Goal: Task Accomplishment & Management: Manage account settings

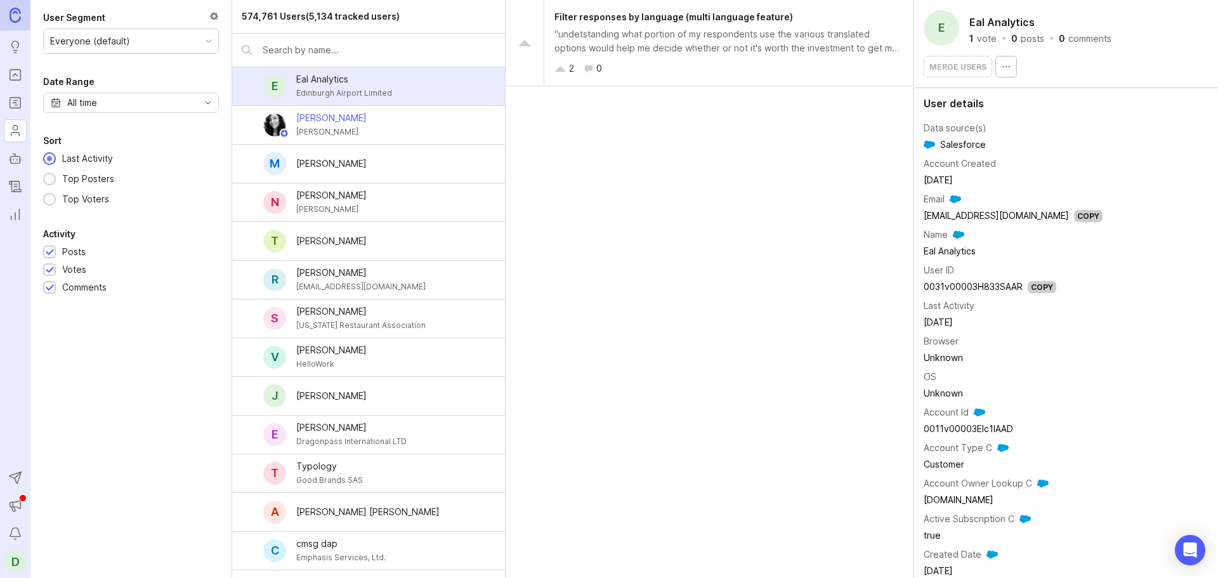
click at [1006, 67] on icon "button" at bounding box center [1006, 67] width 10 height 10
click at [1038, 192] on td "Email" at bounding box center [1013, 199] width 179 height 16
click at [1004, 72] on button "button" at bounding box center [1007, 67] width 22 height 22
click at [809, 169] on div "Filter responses by language (multi language feature) "undetstanding what porti…" at bounding box center [710, 289] width 408 height 578
click at [15, 212] on icon "Reporting" at bounding box center [15, 214] width 14 height 15
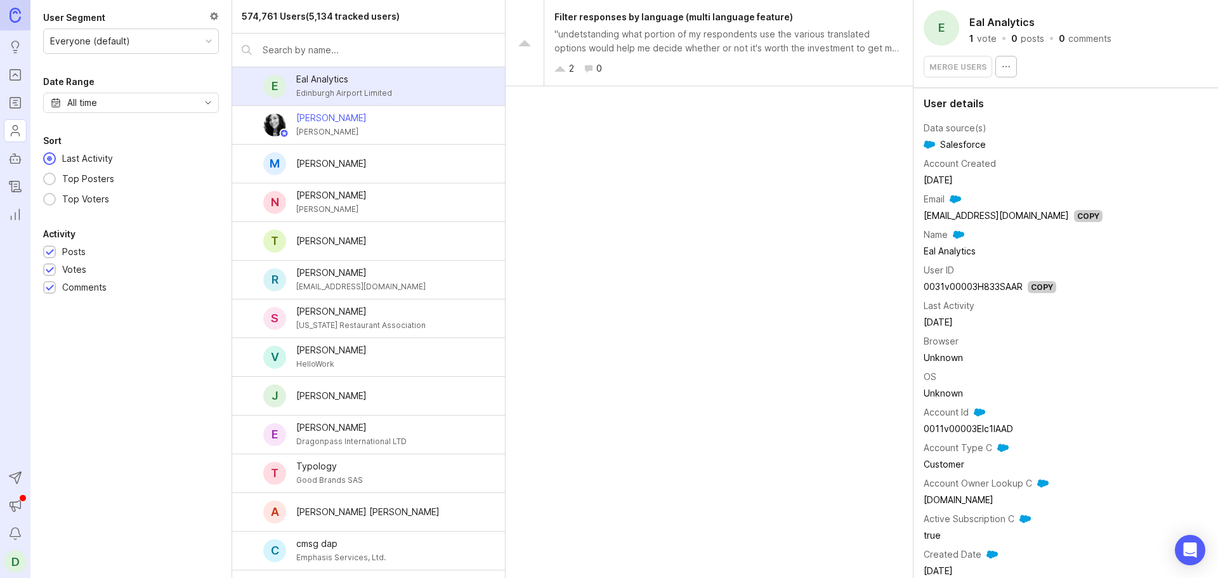
click at [16, 189] on icon "Changelog" at bounding box center [15, 186] width 11 height 11
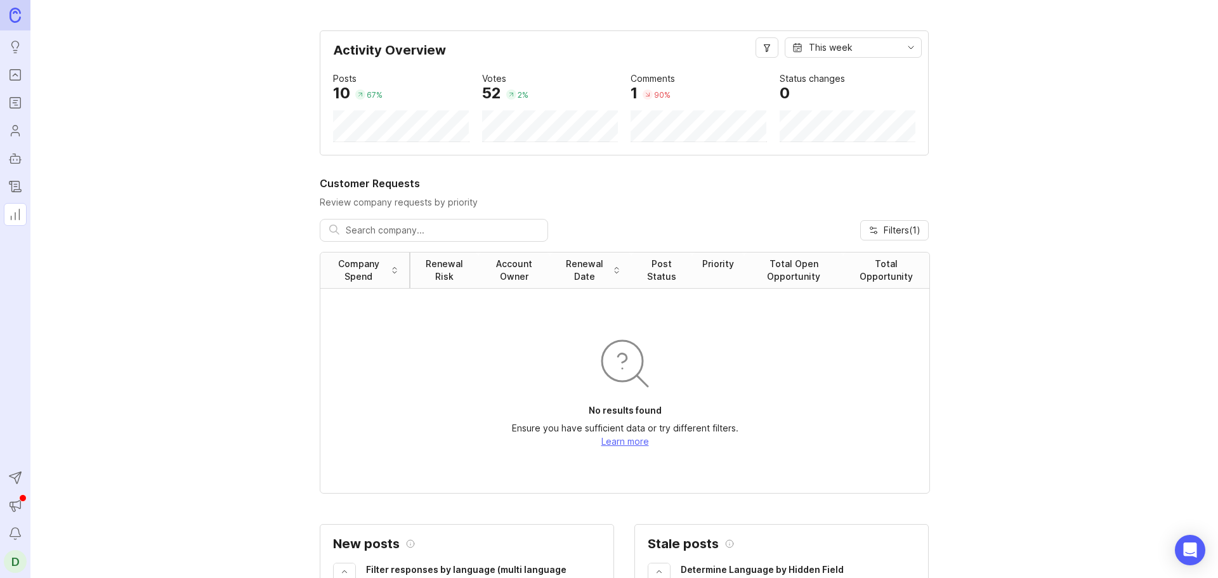
drag, startPoint x: 16, startPoint y: 163, endPoint x: 16, endPoint y: 150, distance: 13.3
click at [16, 163] on rect "Autopilot" at bounding box center [16, 159] width 10 height 7
click at [16, 131] on icon "Users" at bounding box center [15, 130] width 14 height 15
click at [21, 102] on icon "Roadmaps" at bounding box center [15, 102] width 14 height 15
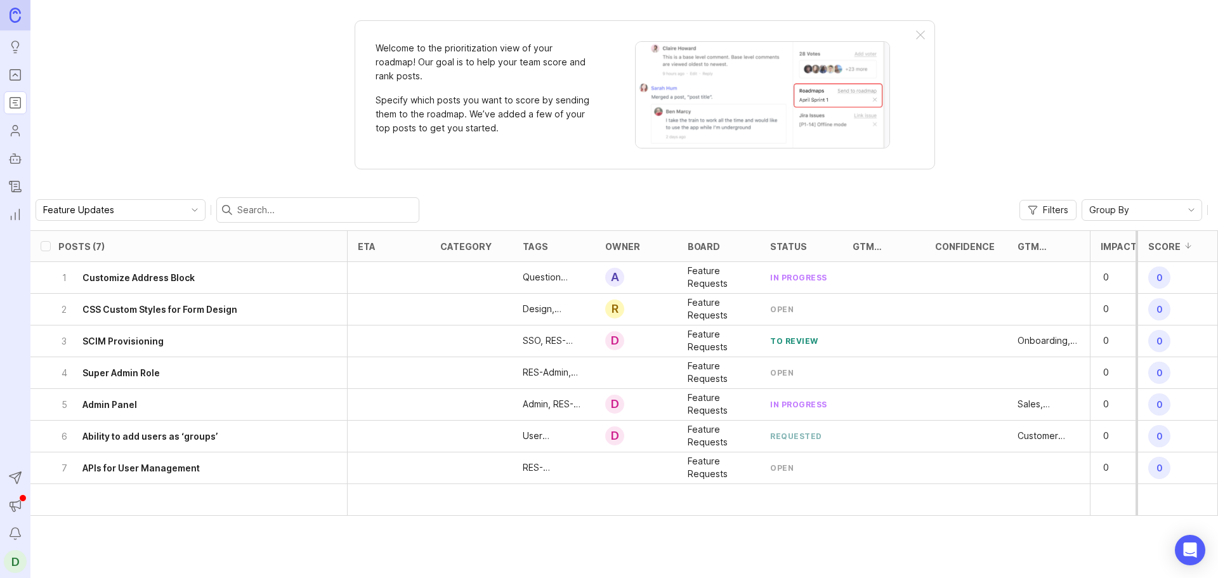
click at [16, 72] on icon "Portal" at bounding box center [15, 74] width 14 height 15
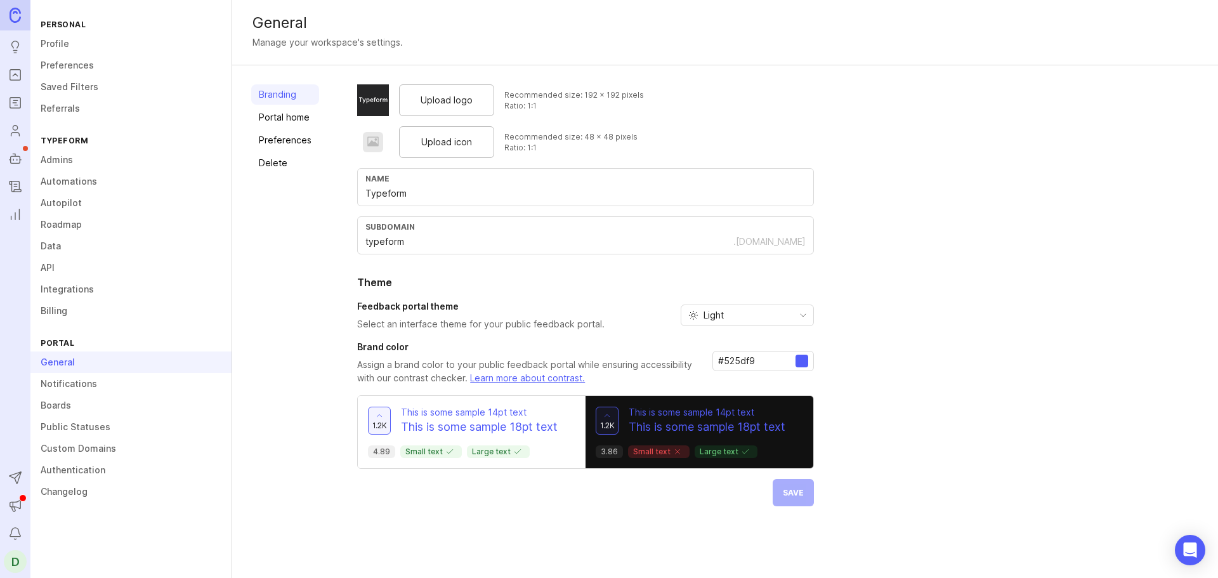
click at [75, 290] on link "Integrations" at bounding box center [130, 290] width 201 height 22
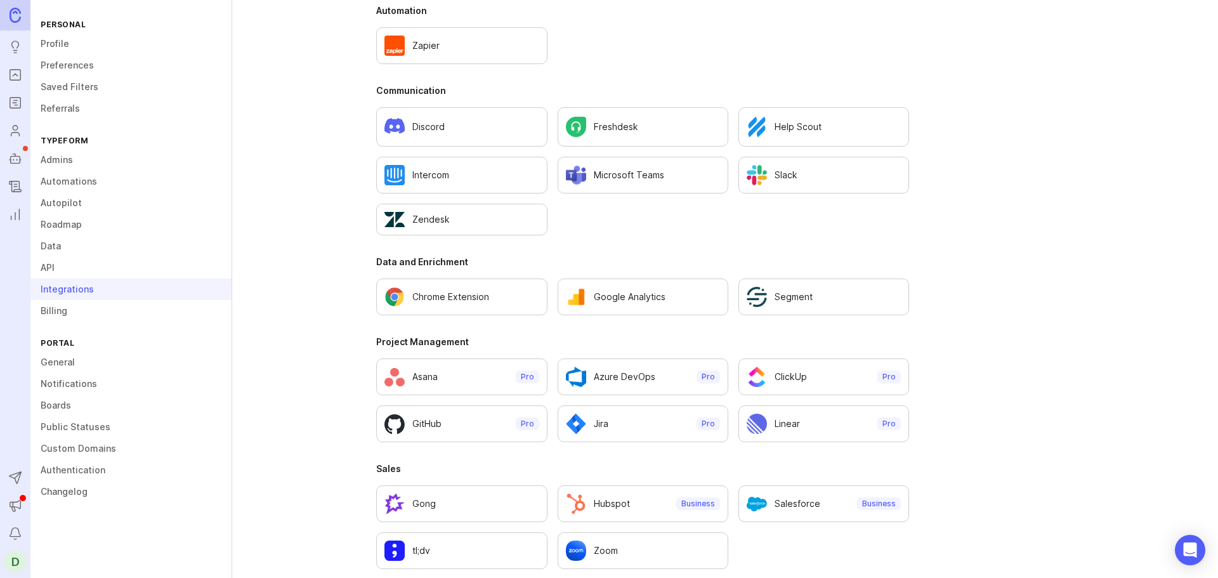
scroll to position [732, 0]
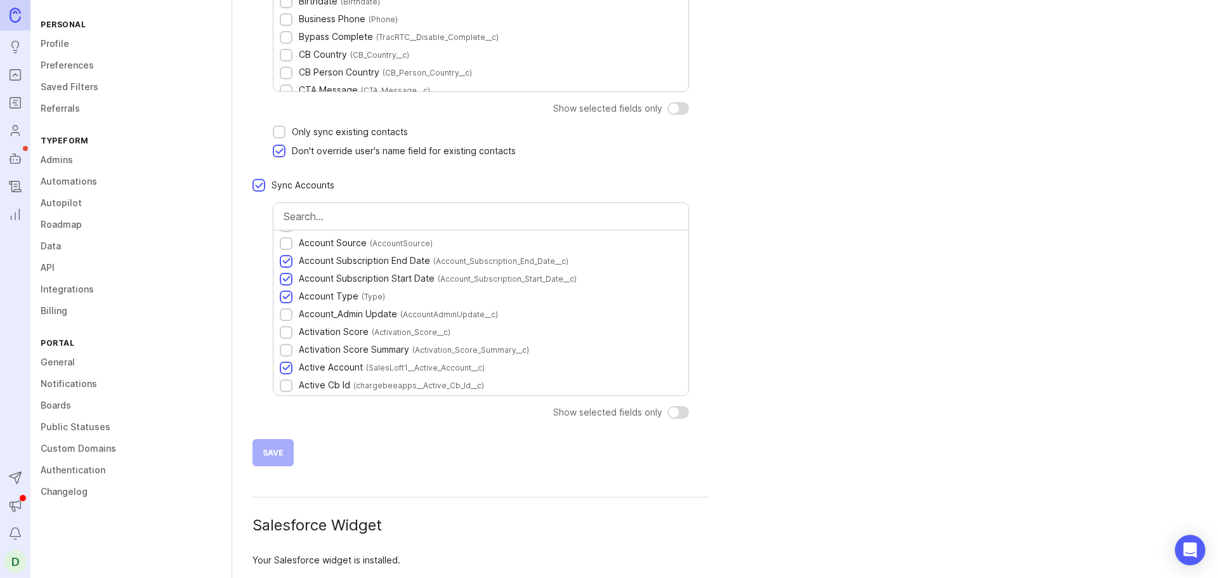
scroll to position [569, 0]
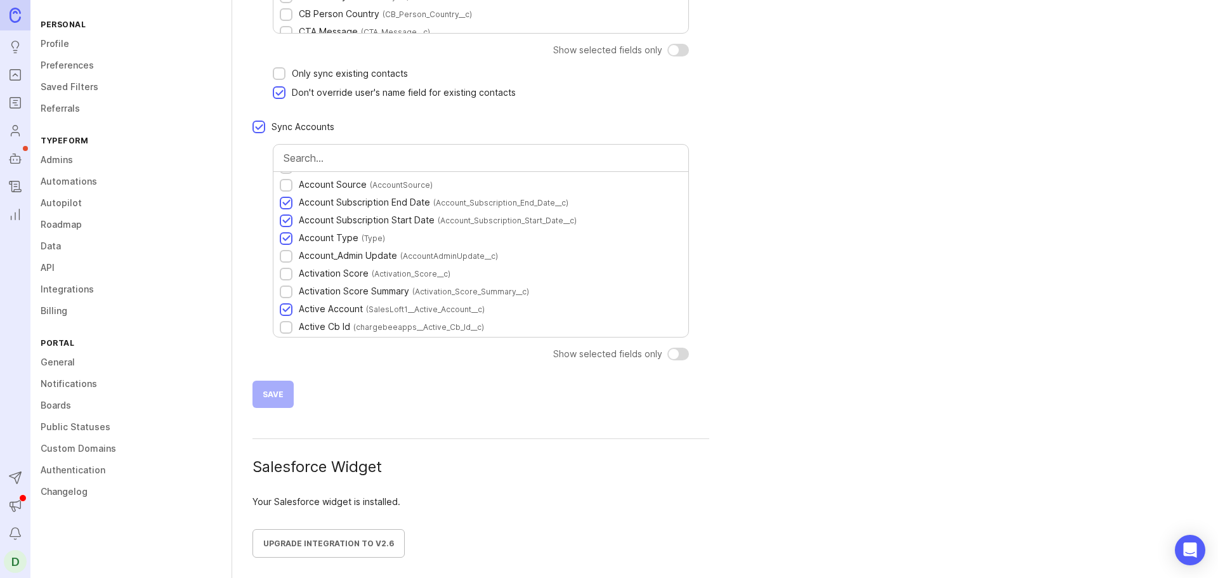
click at [274, 395] on div "Save" at bounding box center [481, 395] width 457 height 48
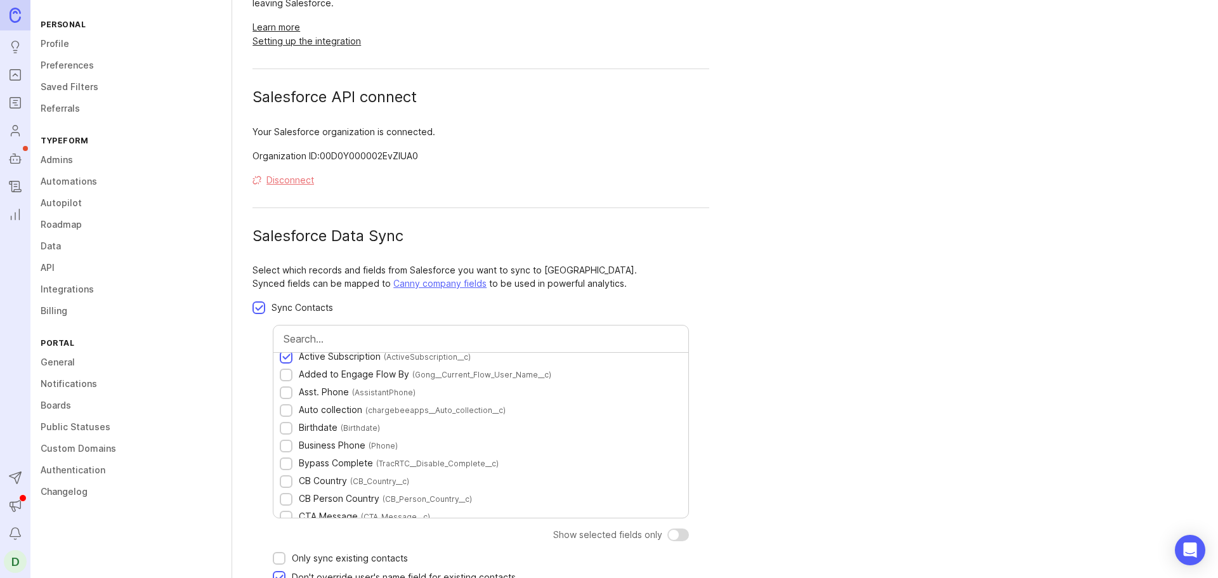
scroll to position [0, 0]
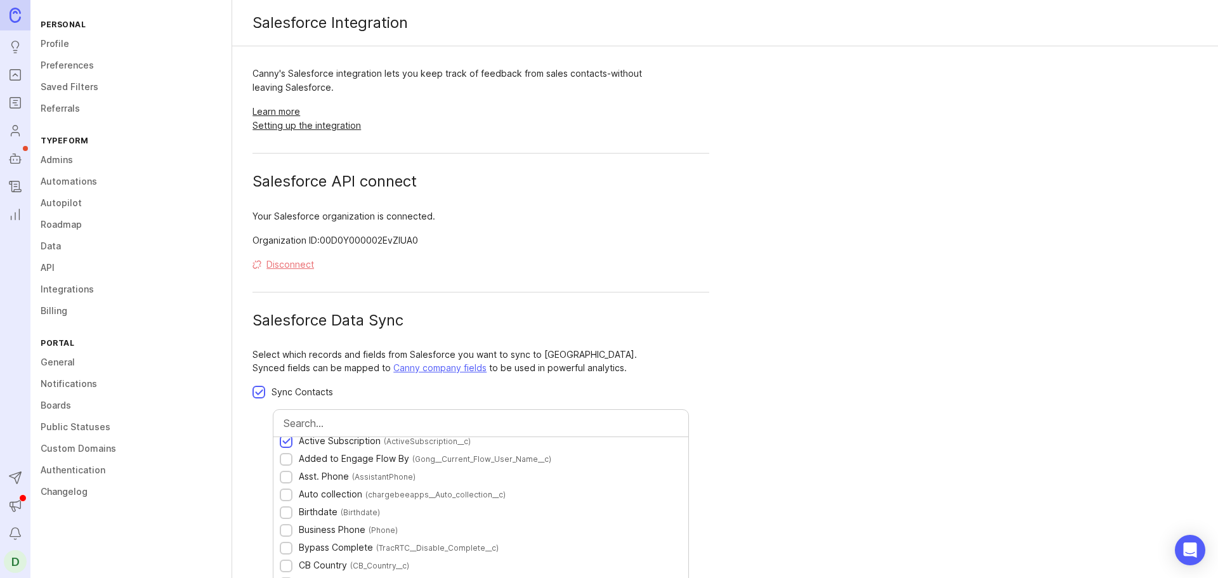
click at [296, 261] on button "Disconnect" at bounding box center [284, 265] width 62 height 14
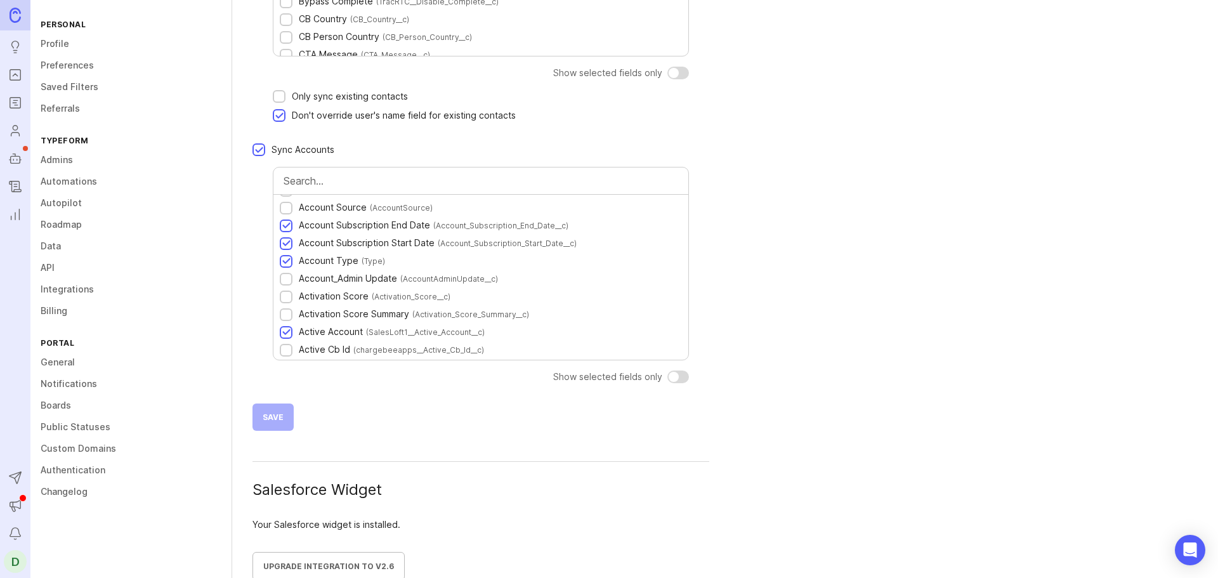
scroll to position [569, 0]
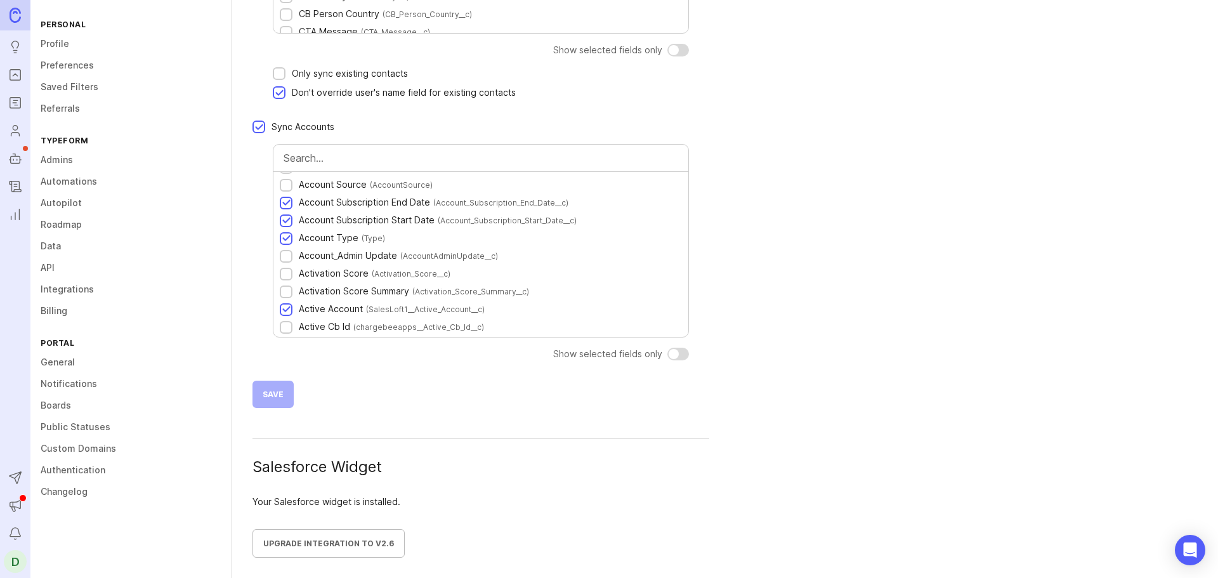
click at [317, 544] on span "Upgrade integration to v2.6" at bounding box center [328, 544] width 131 height 10
